Goal: Information Seeking & Learning: Learn about a topic

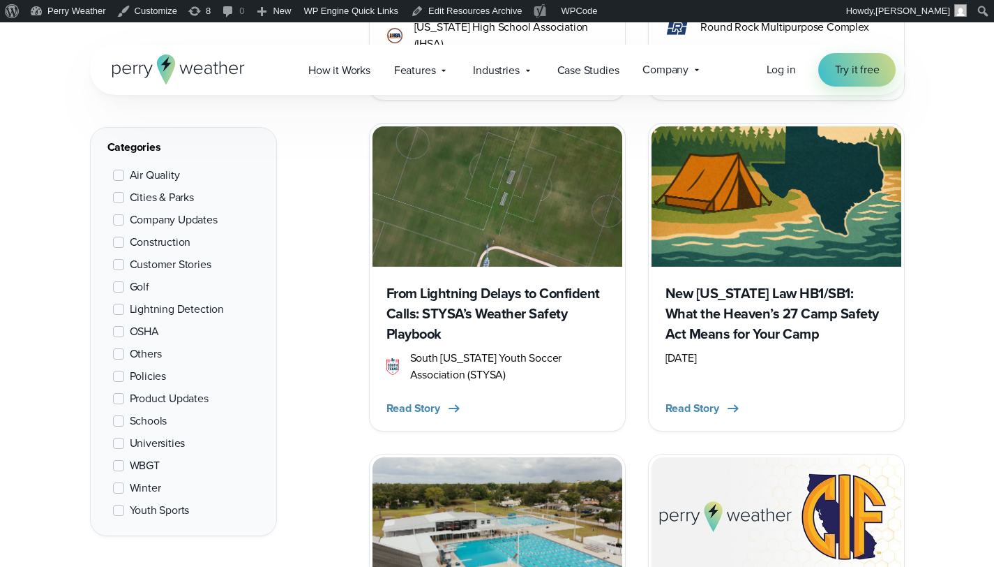
scroll to position [1345, 0]
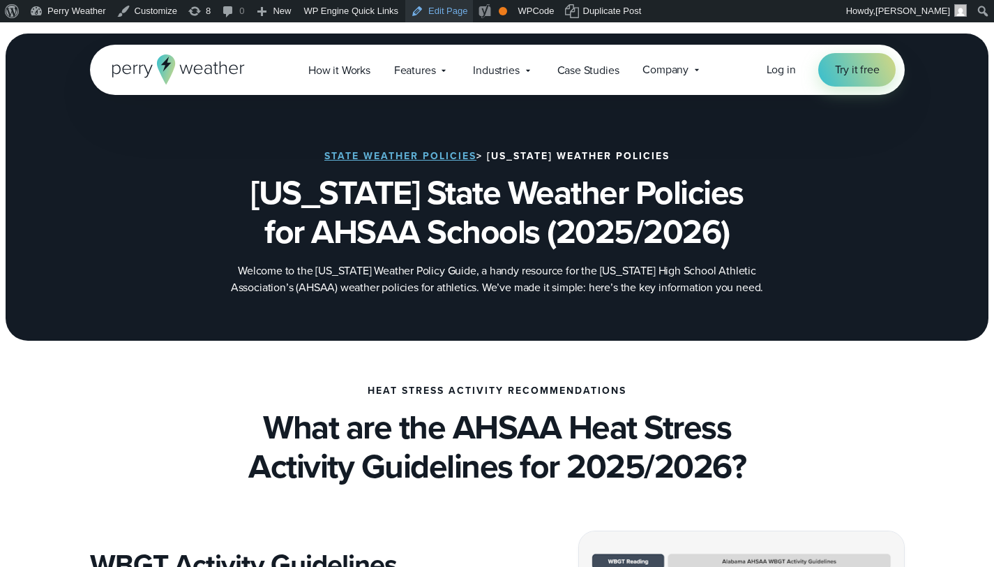
click at [466, 13] on link "Edit Page" at bounding box center [439, 11] width 68 height 22
